Goal: Find specific page/section: Find specific page/section

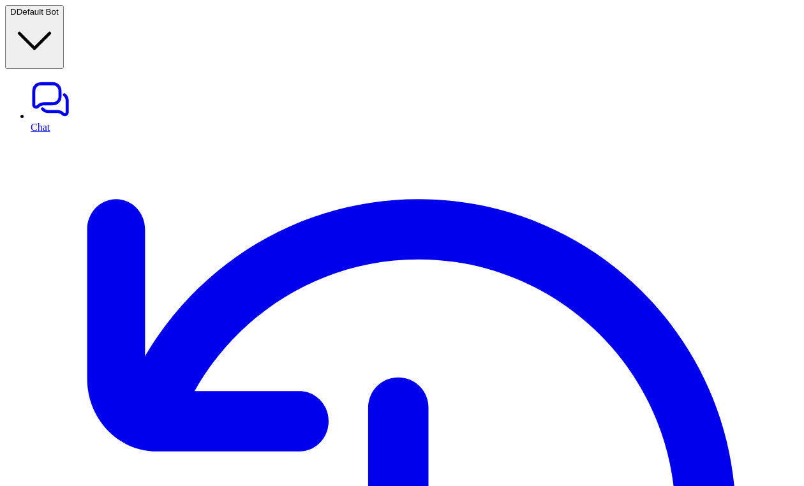
scroll to position [127, 0]
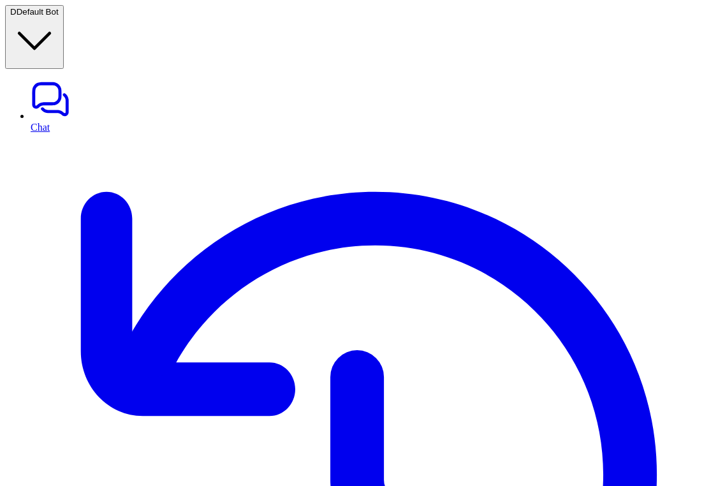
scroll to position [285, 0]
